Goal: Find specific page/section: Find specific page/section

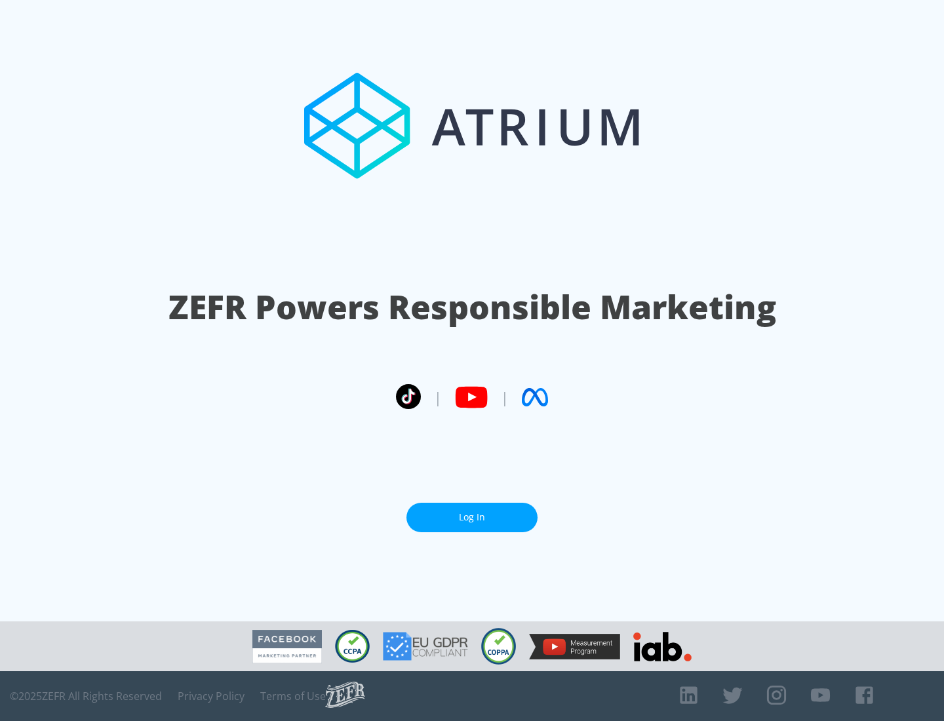
click at [472, 512] on link "Log In" at bounding box center [472, 518] width 131 height 30
